Goal: Transaction & Acquisition: Download file/media

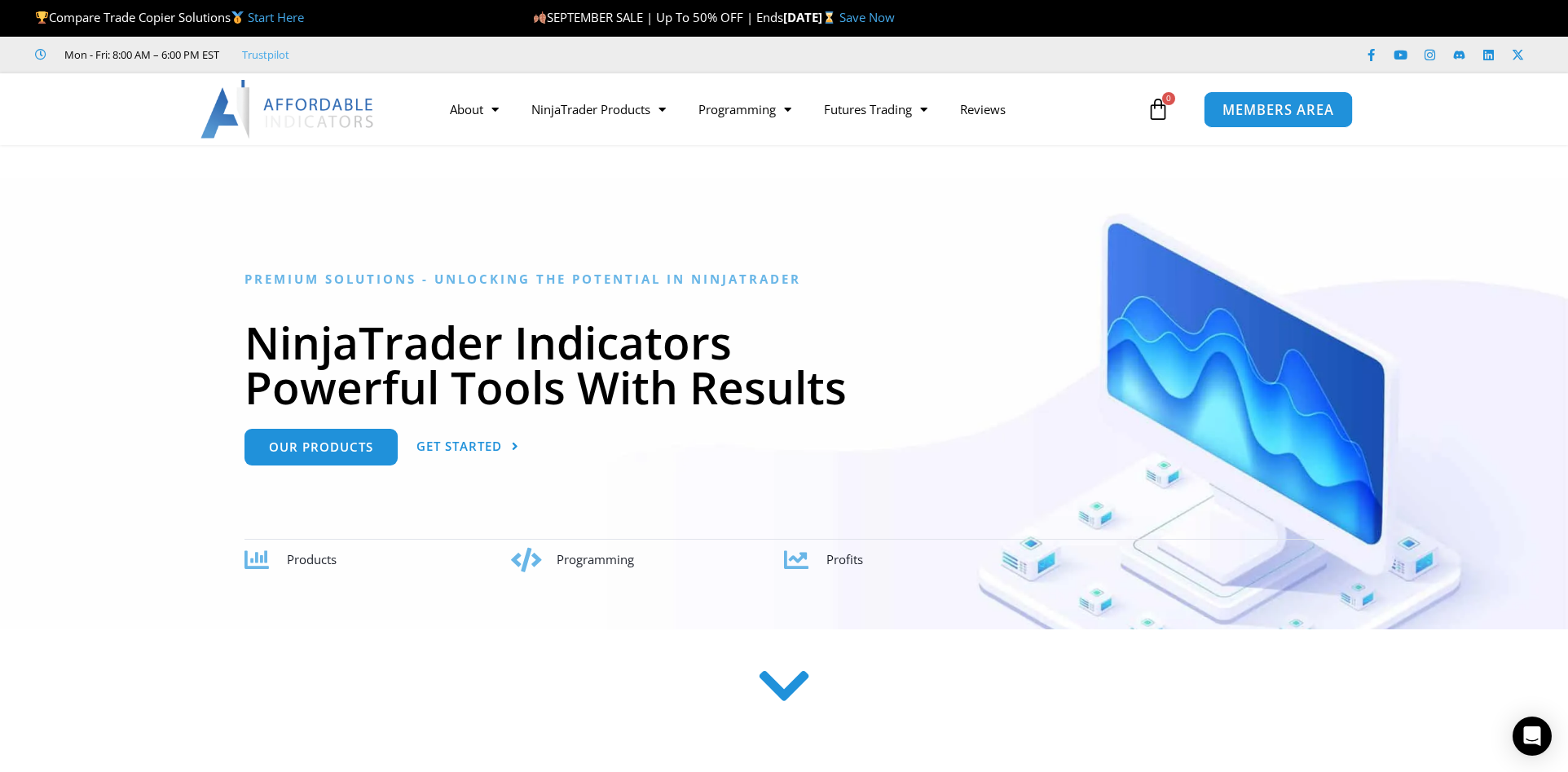
click at [1223, 111] on span "MEMBERS AREA" at bounding box center [1278, 109] width 112 height 13
click at [1269, 117] on span "MEMBERS AREA" at bounding box center [1278, 109] width 112 height 13
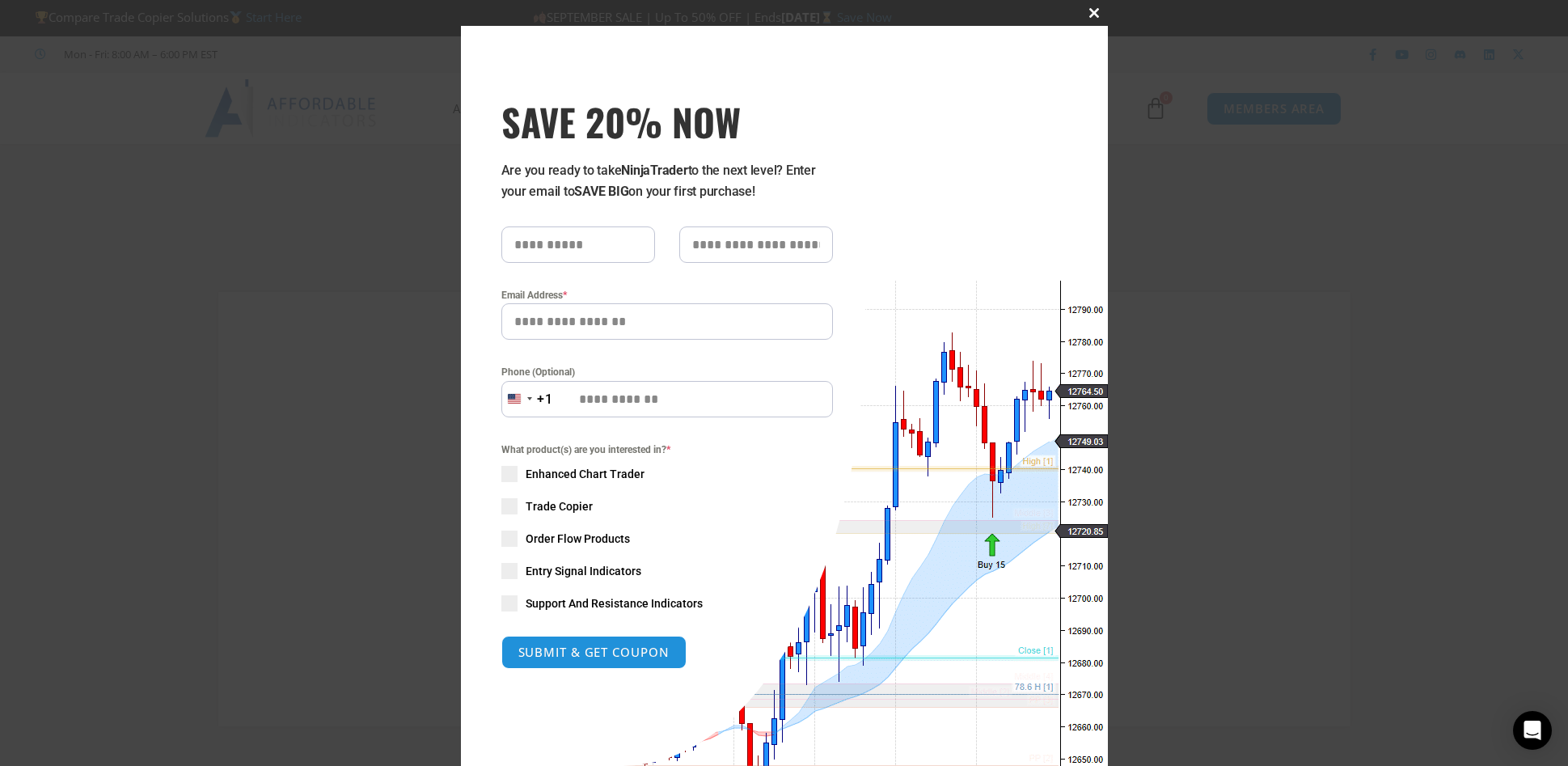
type input "**********"
click at [1091, 13] on span at bounding box center [1094, 13] width 26 height 10
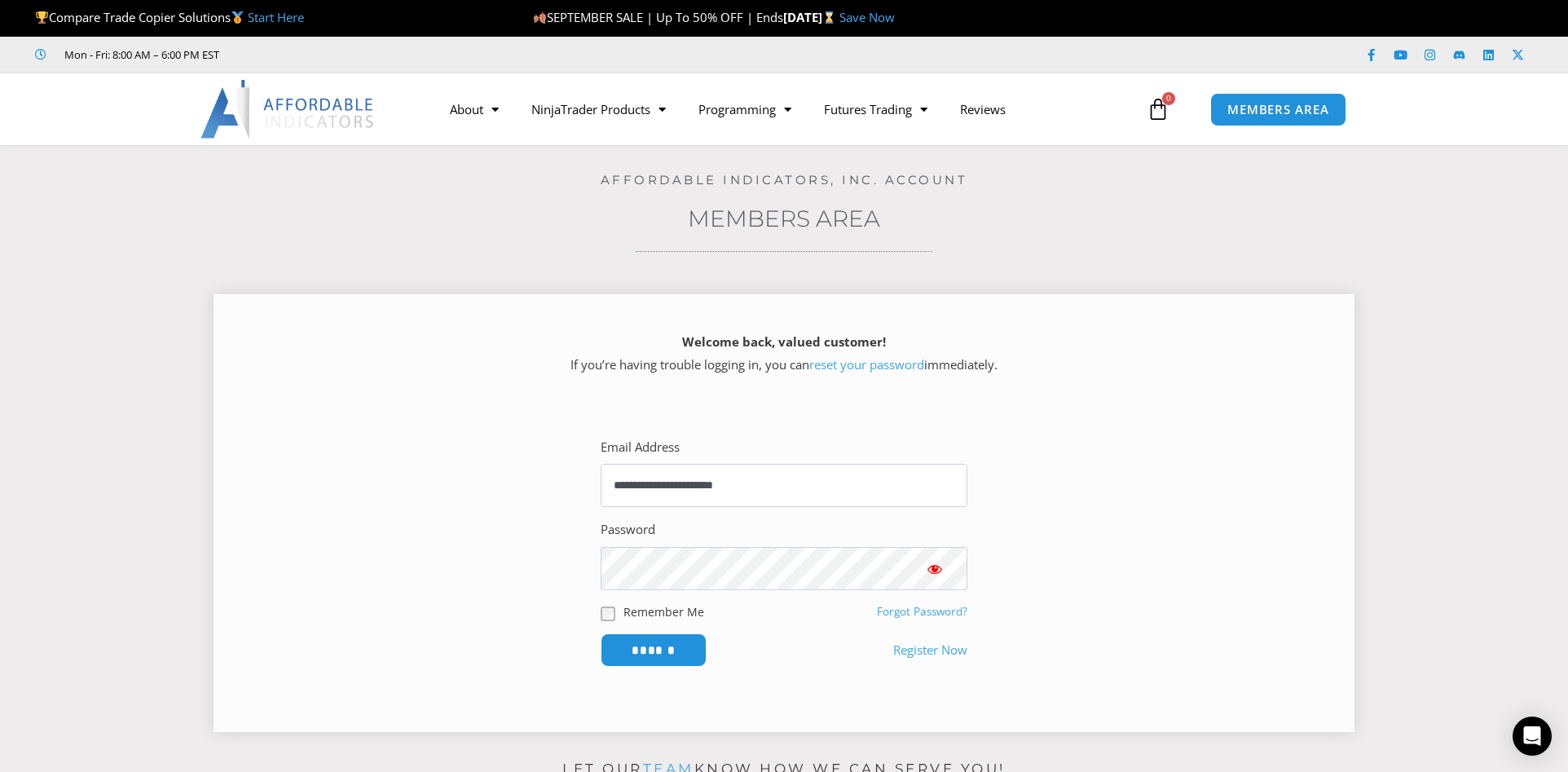
click at [935, 571] on span "Show password" at bounding box center [935, 568] width 16 height 16
click at [939, 571] on span "Show password" at bounding box center [935, 568] width 16 height 16
click at [654, 665] on input "******" at bounding box center [654, 650] width 112 height 35
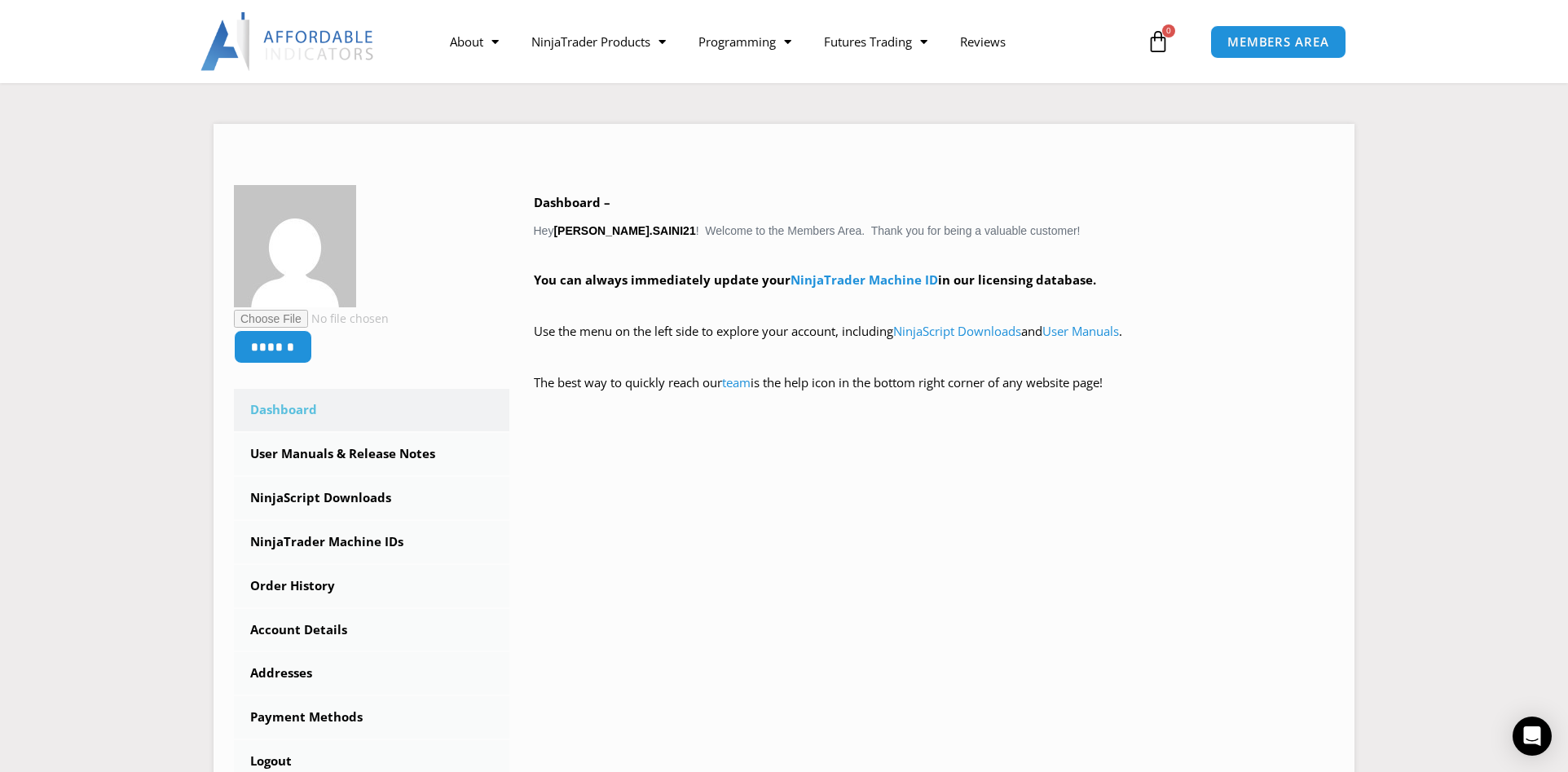
scroll to position [163, 0]
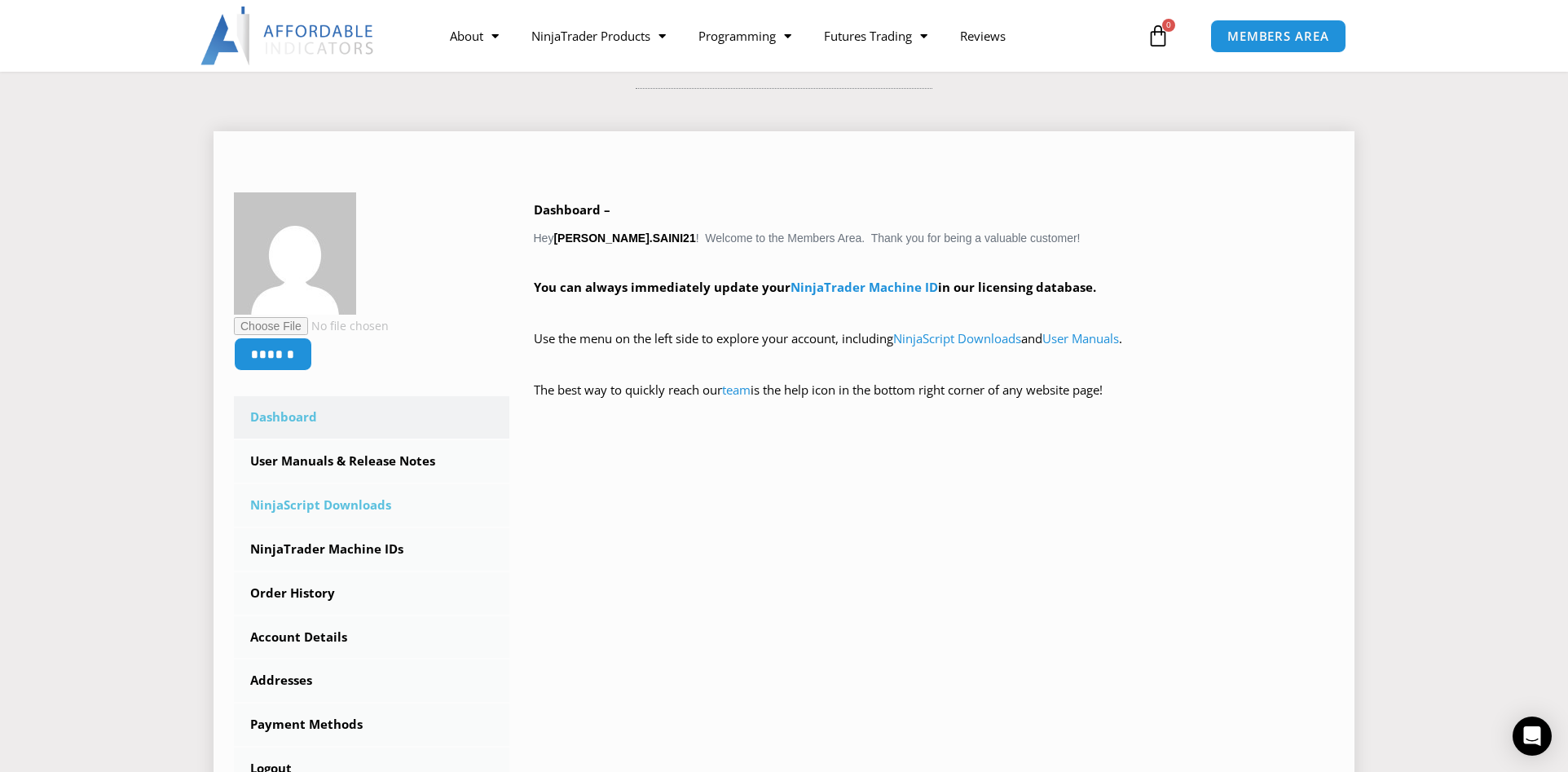
click at [354, 497] on link "NinjaScript Downloads" at bounding box center [372, 505] width 276 height 42
click at [356, 497] on link "NinjaScript Downloads" at bounding box center [372, 505] width 276 height 42
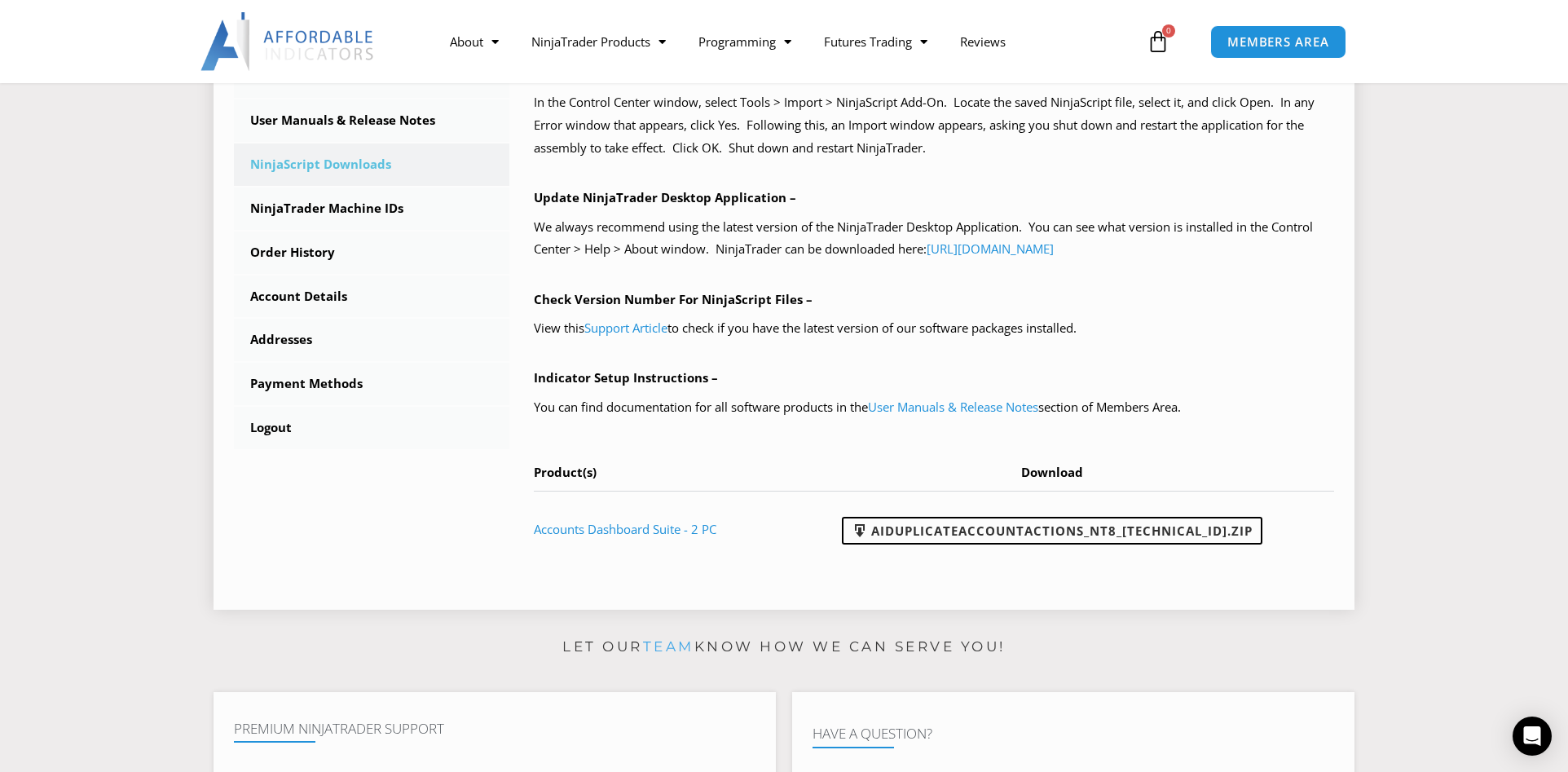
scroll to position [489, 0]
click at [946, 530] on link "AIDuplicateAccountActions_NT8_25.9.10.1.zip" at bounding box center [1052, 528] width 421 height 28
click at [1010, 584] on div "NinjaScript Download & Installation – Please read everything for a complete und…" at bounding box center [923, 219] width 826 height 738
